Goal: Ask a question

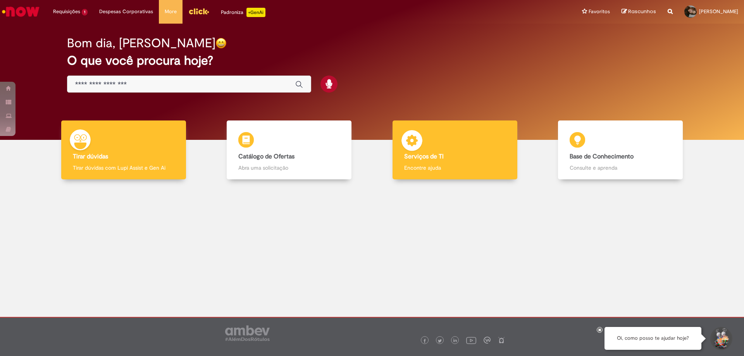
click at [439, 165] on p "Encontre ajuda" at bounding box center [455, 168] width 102 height 8
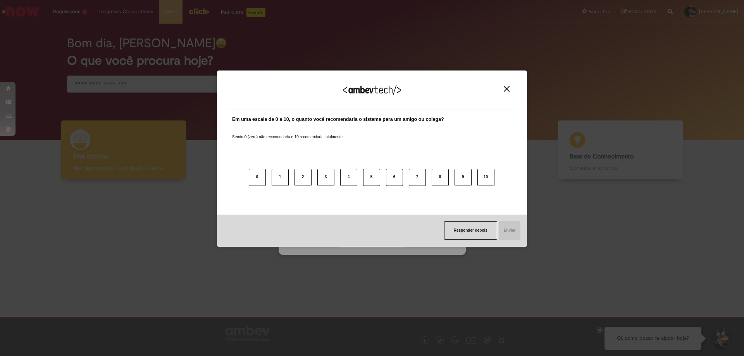
click at [503, 88] on button "Close" at bounding box center [506, 89] width 10 height 7
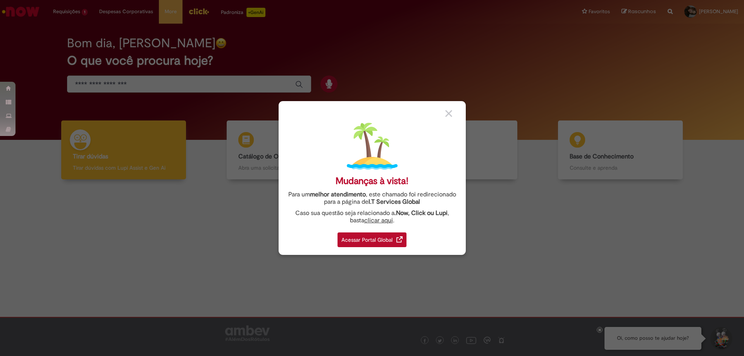
click at [395, 239] on div "Acessar Portal Global" at bounding box center [372, 240] width 69 height 15
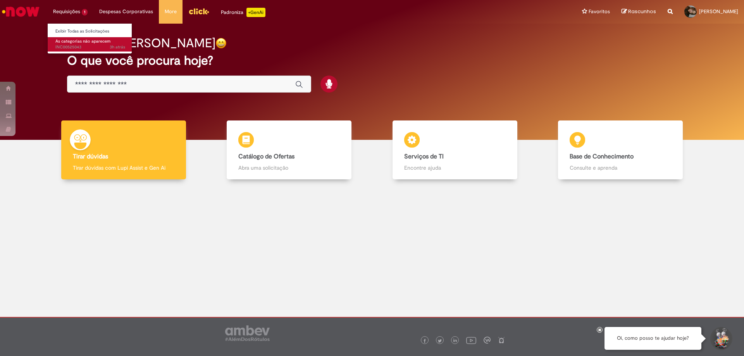
click at [91, 39] on span "As categorias não aparecem" at bounding box center [82, 41] width 55 height 6
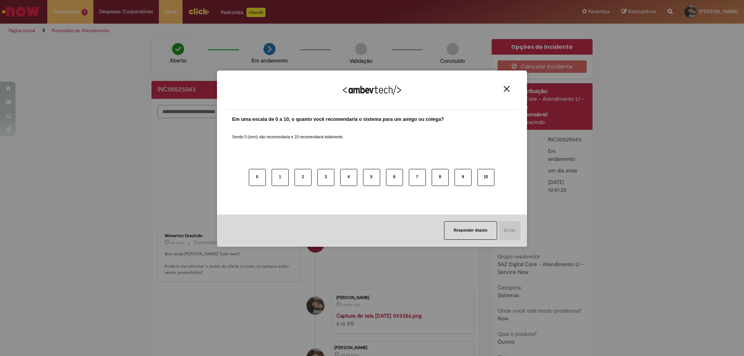
click at [507, 90] on img "Close" at bounding box center [507, 89] width 6 height 6
